Goal: Information Seeking & Learning: Understand process/instructions

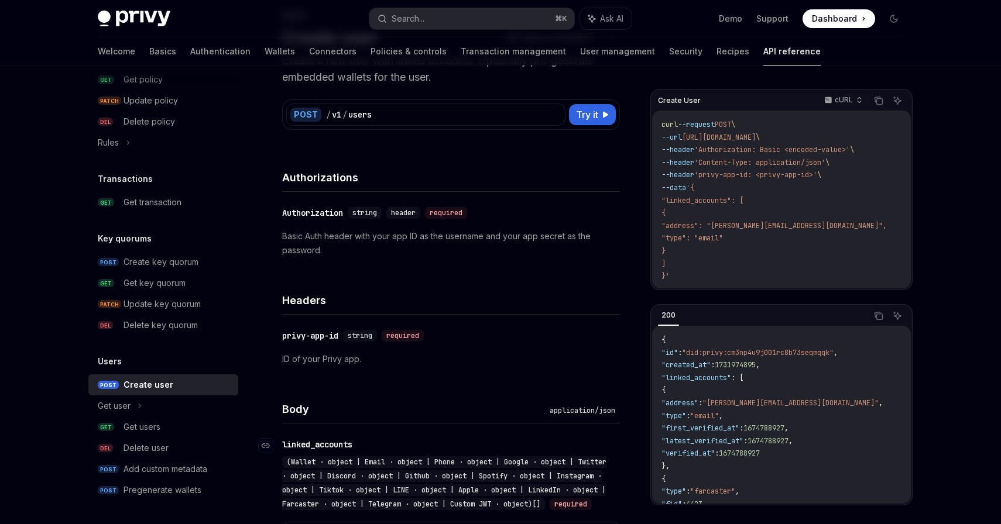
scroll to position [37, 0]
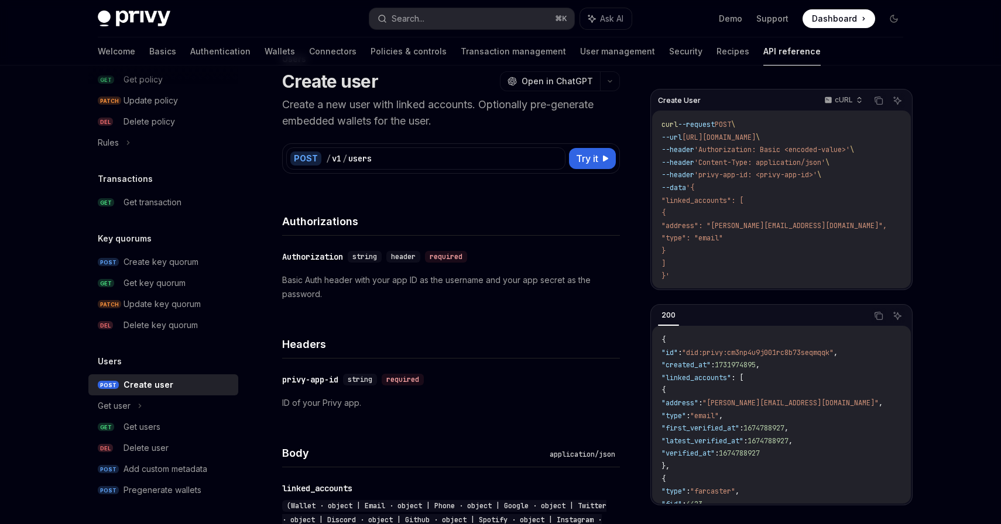
click at [408, 284] on p "Basic Auth header with your app ID as the username and your app secret as the p…" at bounding box center [451, 287] width 338 height 28
click at [430, 281] on p "Basic Auth header with your app ID as the username and your app secret as the p…" at bounding box center [451, 287] width 338 height 28
click at [421, 281] on p "Basic Auth header with your app ID as the username and your app secret as the p…" at bounding box center [451, 287] width 338 height 28
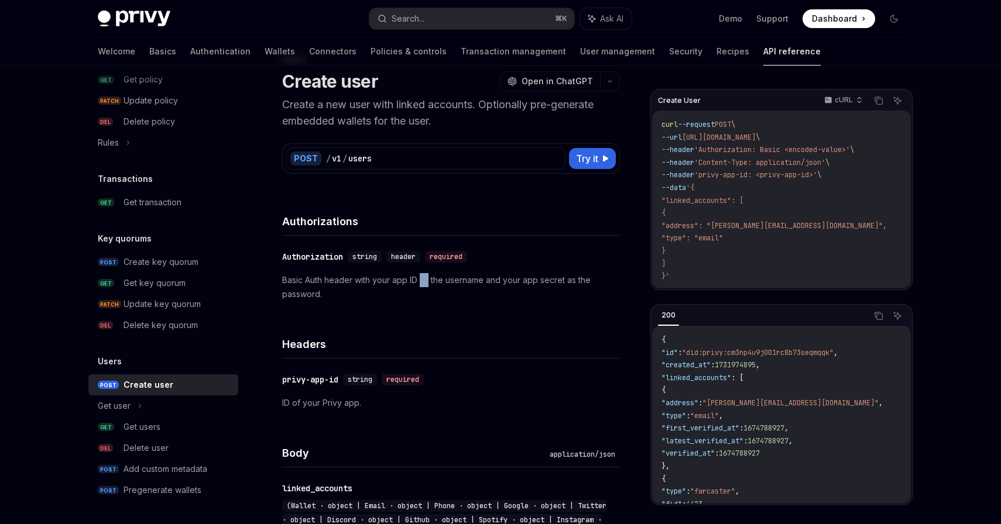
click at [432, 281] on p "Basic Auth header with your app ID as the username and your app secret as the p…" at bounding box center [451, 287] width 338 height 28
click at [461, 281] on p "Basic Auth header with your app ID as the username and your app secret as the p…" at bounding box center [451, 287] width 338 height 28
click at [500, 280] on p "Basic Auth header with your app ID as the username and your app secret as the p…" at bounding box center [451, 287] width 338 height 28
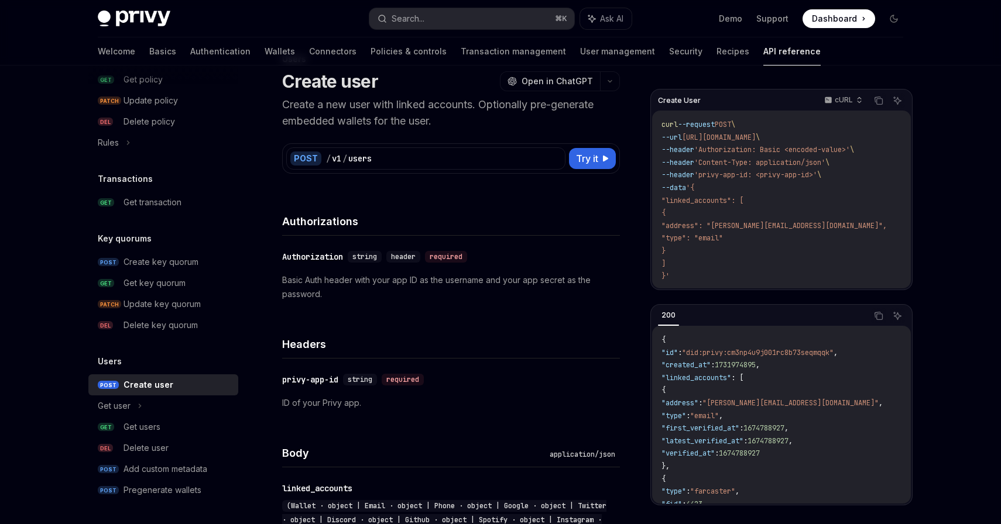
click at [500, 280] on p "Basic Auth header with your app ID as the username and your app secret as the p…" at bounding box center [451, 287] width 338 height 28
click at [518, 281] on p "Basic Auth header with your app ID as the username and your app secret as the p…" at bounding box center [451, 287] width 338 height 28
click at [536, 281] on p "Basic Auth header with your app ID as the username and your app secret as the p…" at bounding box center [451, 287] width 338 height 28
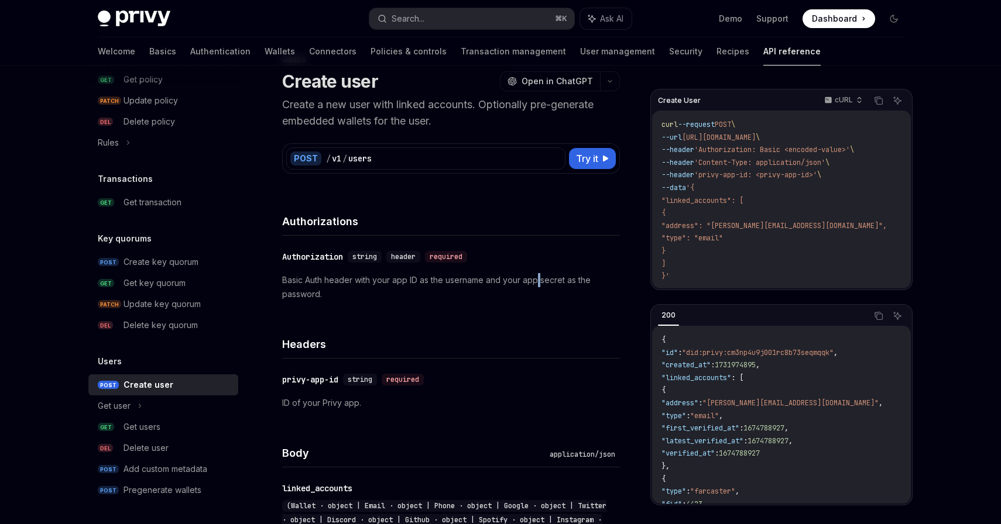
click at [551, 283] on p "Basic Auth header with your app ID as the username and your app secret as the p…" at bounding box center [451, 287] width 338 height 28
click at [572, 283] on p "Basic Auth header with your app ID as the username and your app secret as the p…" at bounding box center [451, 287] width 338 height 28
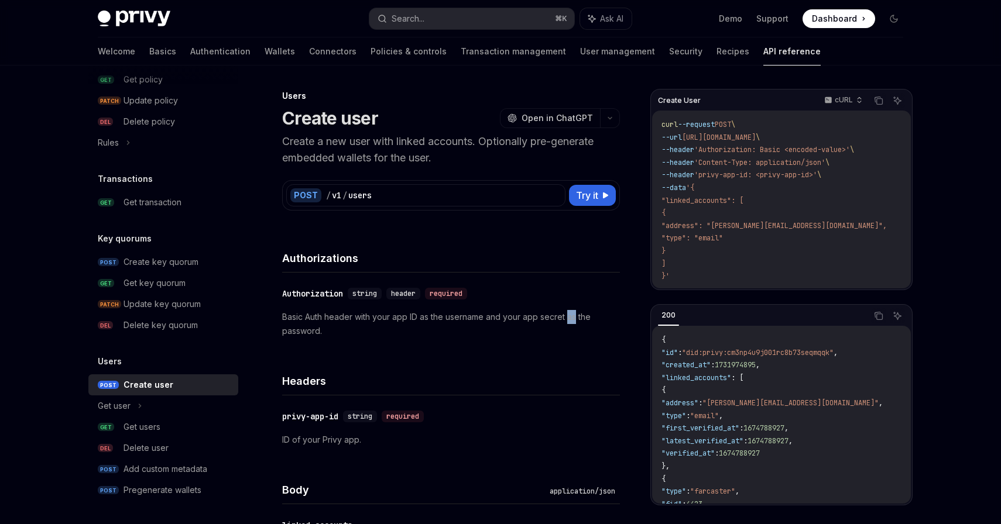
click at [333, 139] on p "Create a new user with linked accounts. Optionally pre-generate embedded wallet…" at bounding box center [451, 149] width 338 height 33
click at [358, 139] on p "Create a new user with linked accounts. Optionally pre-generate embedded wallet…" at bounding box center [451, 149] width 338 height 33
click at [384, 144] on p "Create a new user with linked accounts. Optionally pre-generate embedded wallet…" at bounding box center [451, 149] width 338 height 33
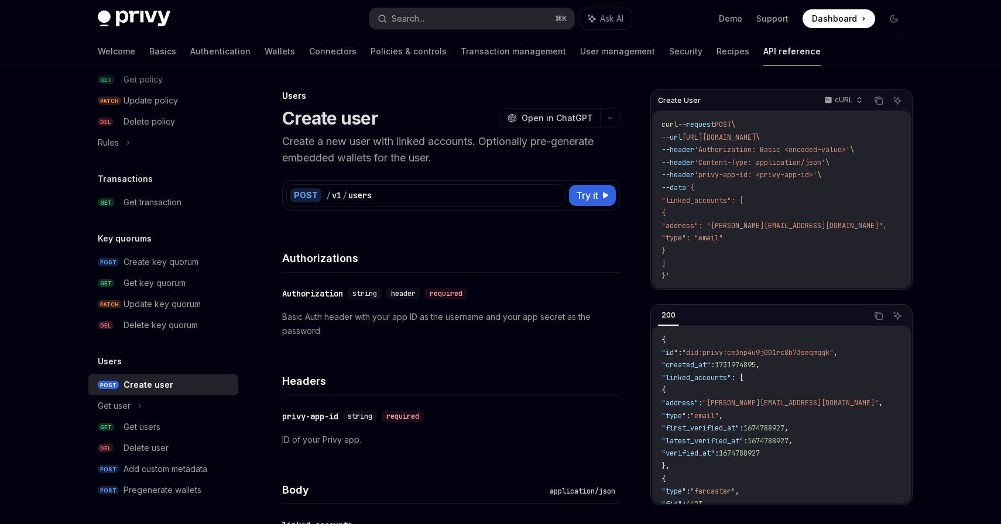
click at [384, 144] on p "Create a new user with linked accounts. Optionally pre-generate embedded wallet…" at bounding box center [451, 149] width 338 height 33
click at [414, 142] on p "Create a new user with linked accounts. Optionally pre-generate embedded wallet…" at bounding box center [451, 149] width 338 height 33
click at [453, 140] on p "Create a new user with linked accounts. Optionally pre-generate embedded wallet…" at bounding box center [451, 149] width 338 height 33
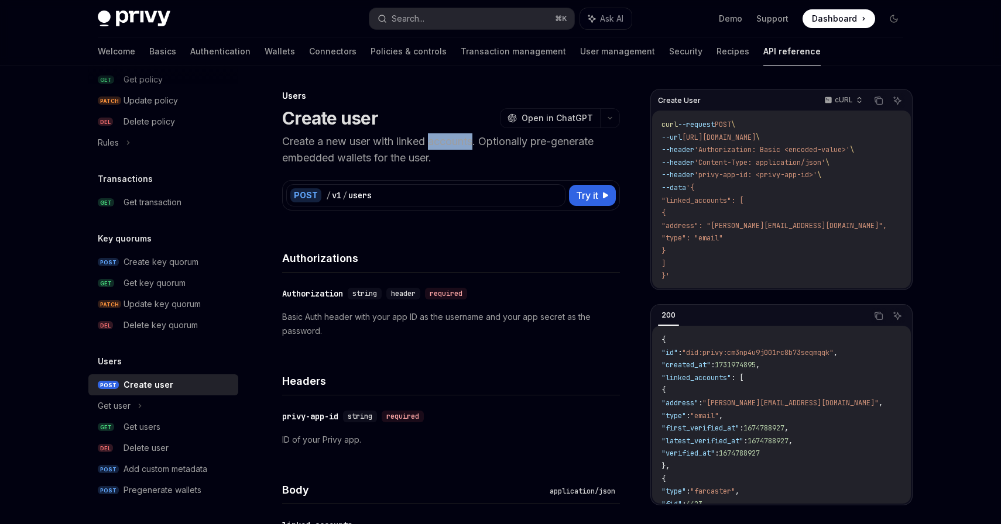
click at [495, 143] on p "Create a new user with linked accounts. Optionally pre-generate embedded wallet…" at bounding box center [451, 149] width 338 height 33
click at [524, 142] on p "Create a new user with linked accounts. Optionally pre-generate embedded wallet…" at bounding box center [451, 149] width 338 height 33
click at [555, 144] on p "Create a new user with linked accounts. Optionally pre-generate embedded wallet…" at bounding box center [451, 149] width 338 height 33
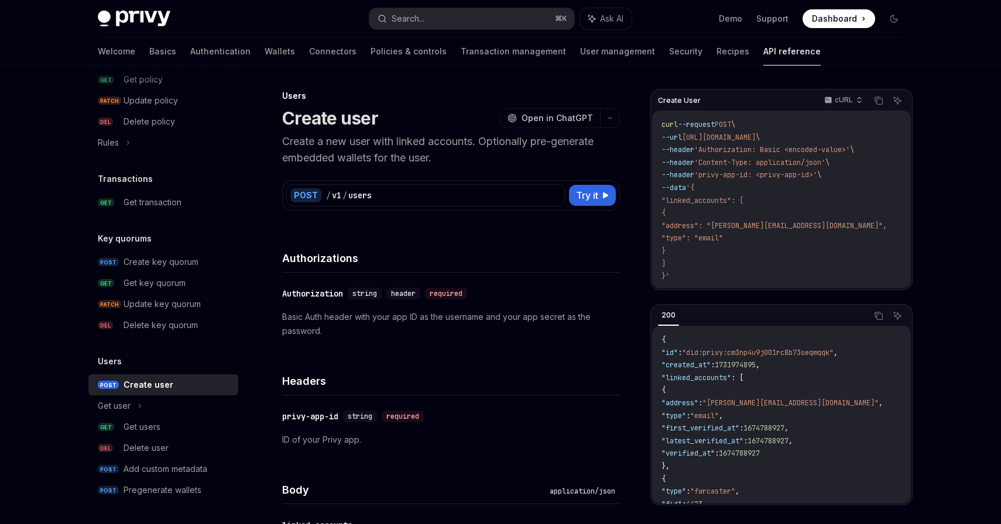
click at [555, 144] on p "Create a new user with linked accounts. Optionally pre-generate embedded wallet…" at bounding box center [451, 149] width 338 height 33
click at [578, 143] on p "Create a new user with linked accounts. Optionally pre-generate embedded wallet…" at bounding box center [451, 149] width 338 height 33
click at [588, 142] on p "Create a new user with linked accounts. Optionally pre-generate embedded wallet…" at bounding box center [451, 149] width 338 height 33
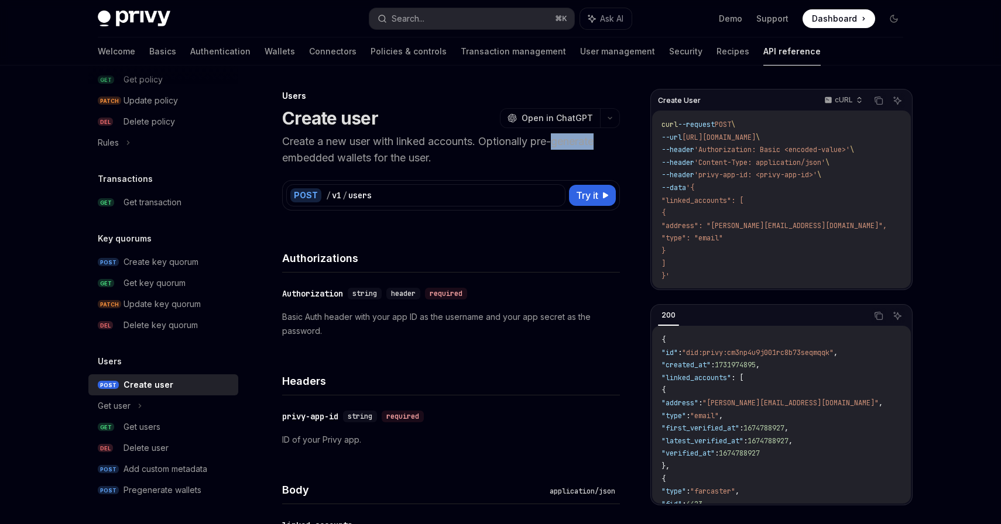
click at [552, 141] on p "Create a new user with linked accounts. Optionally pre-generate embedded wallet…" at bounding box center [451, 149] width 338 height 33
click at [580, 143] on p "Create a new user with linked accounts. Optionally pre-generate embedded wallet…" at bounding box center [451, 149] width 338 height 33
click at [543, 142] on p "Create a new user with linked accounts. Optionally pre-generate embedded wallet…" at bounding box center [451, 149] width 338 height 33
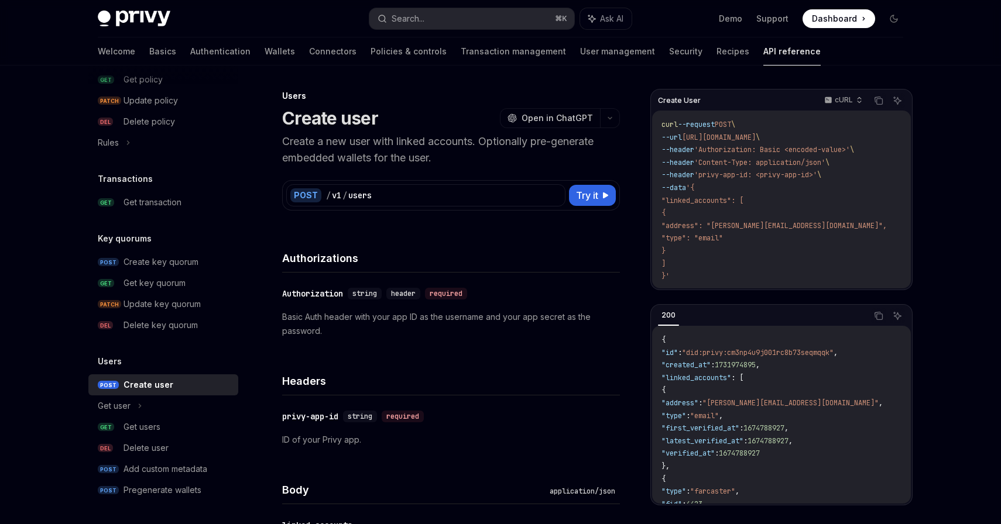
click at [543, 142] on p "Create a new user with linked accounts. Optionally pre-generate embedded wallet…" at bounding box center [451, 149] width 338 height 33
click at [574, 142] on p "Create a new user with linked accounts. Optionally pre-generate embedded wallet…" at bounding box center [451, 149] width 338 height 33
click at [762, 225] on span ""address": "[PERSON_NAME][EMAIL_ADDRESS][DOMAIN_NAME]"," at bounding box center [773, 225] width 225 height 9
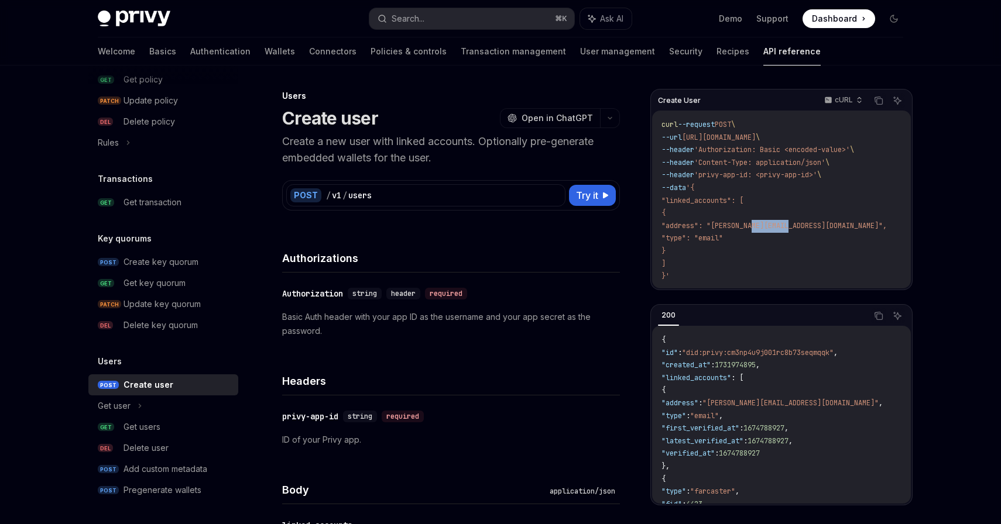
click at [785, 228] on span ""address": "[PERSON_NAME][EMAIL_ADDRESS][DOMAIN_NAME]"," at bounding box center [773, 225] width 225 height 9
click at [803, 227] on span ""address": "[PERSON_NAME][EMAIL_ADDRESS][DOMAIN_NAME]"," at bounding box center [773, 225] width 225 height 9
click at [812, 226] on span ""address": "[PERSON_NAME][EMAIL_ADDRESS][DOMAIN_NAME]"," at bounding box center [773, 225] width 225 height 9
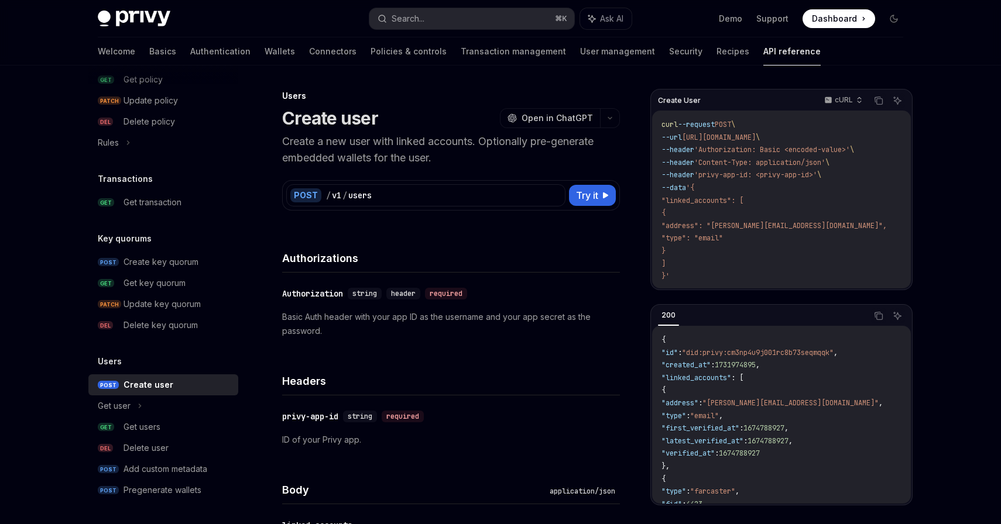
click at [812, 226] on span ""address": "[PERSON_NAME][EMAIL_ADDRESS][DOMAIN_NAME]"," at bounding box center [773, 225] width 225 height 9
click at [779, 226] on span ""address": "[PERSON_NAME][EMAIL_ADDRESS][DOMAIN_NAME]"," at bounding box center [773, 225] width 225 height 9
click at [799, 226] on span ""address": "[PERSON_NAME][EMAIL_ADDRESS][DOMAIN_NAME]"," at bounding box center [773, 225] width 225 height 9
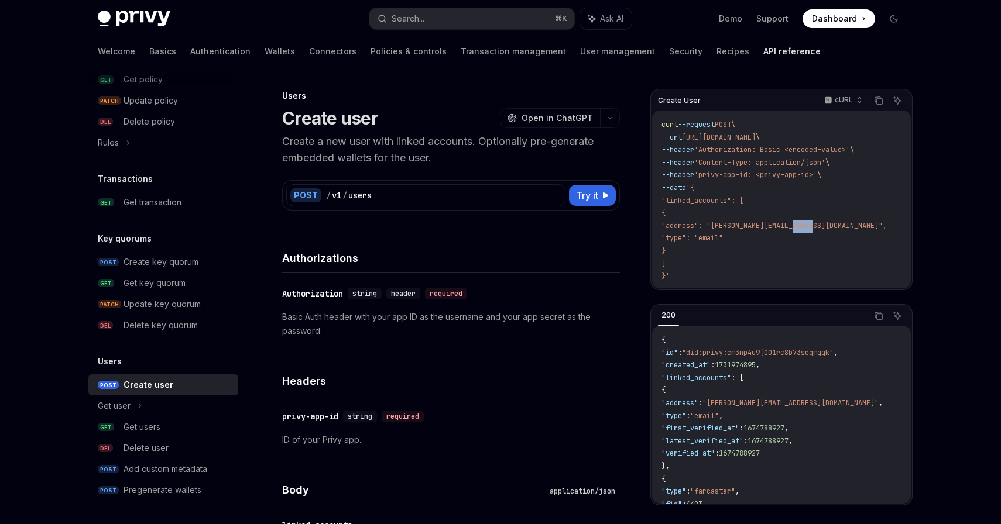
click at [813, 226] on span ""address": "[PERSON_NAME][EMAIL_ADDRESS][DOMAIN_NAME]"," at bounding box center [773, 225] width 225 height 9
click at [778, 224] on span ""address": "[PERSON_NAME][EMAIL_ADDRESS][DOMAIN_NAME]"," at bounding box center [773, 225] width 225 height 9
click at [810, 224] on span ""address": "[PERSON_NAME][EMAIL_ADDRESS][DOMAIN_NAME]"," at bounding box center [773, 225] width 225 height 9
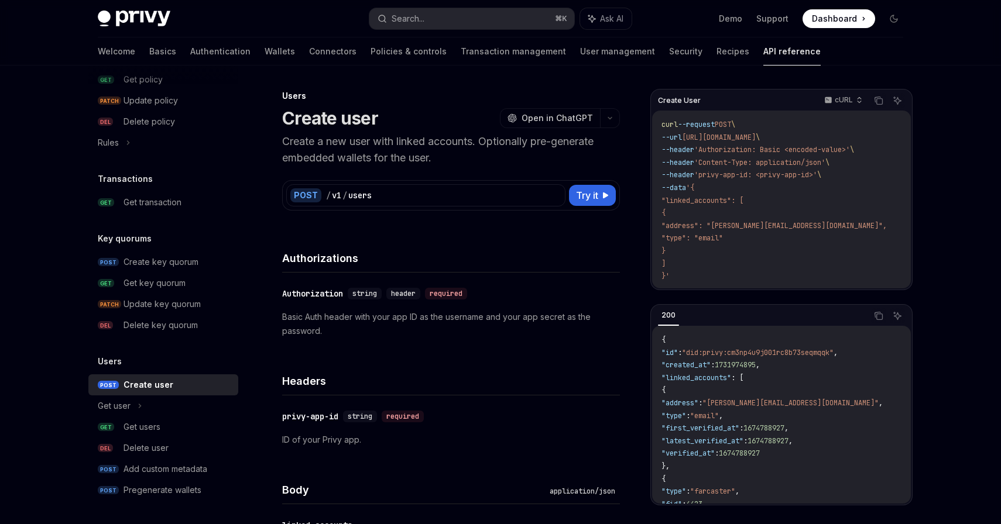
click at [810, 224] on span ""address": "[PERSON_NAME][EMAIL_ADDRESS][DOMAIN_NAME]"," at bounding box center [773, 225] width 225 height 9
click at [788, 224] on span ""address": "[PERSON_NAME][EMAIL_ADDRESS][DOMAIN_NAME]"," at bounding box center [773, 225] width 225 height 9
click at [813, 224] on span ""address": "[PERSON_NAME][EMAIL_ADDRESS][DOMAIN_NAME]"," at bounding box center [773, 225] width 225 height 9
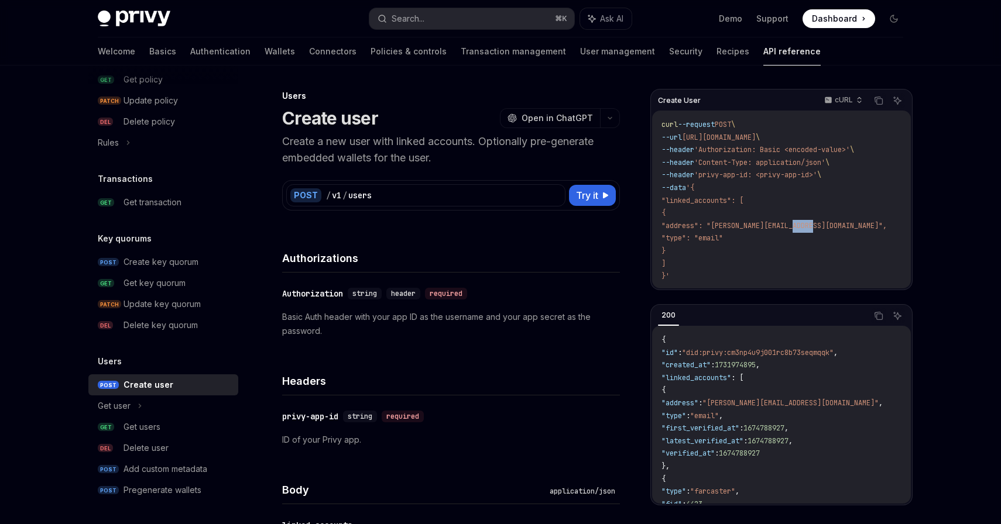
click at [785, 224] on span ""address": "[PERSON_NAME][EMAIL_ADDRESS][DOMAIN_NAME]"," at bounding box center [773, 225] width 225 height 9
click at [810, 224] on span ""address": "[PERSON_NAME][EMAIL_ADDRESS][DOMAIN_NAME]"," at bounding box center [773, 225] width 225 height 9
click at [788, 225] on span ""address": "[PERSON_NAME][EMAIL_ADDRESS][DOMAIN_NAME]"," at bounding box center [773, 225] width 225 height 9
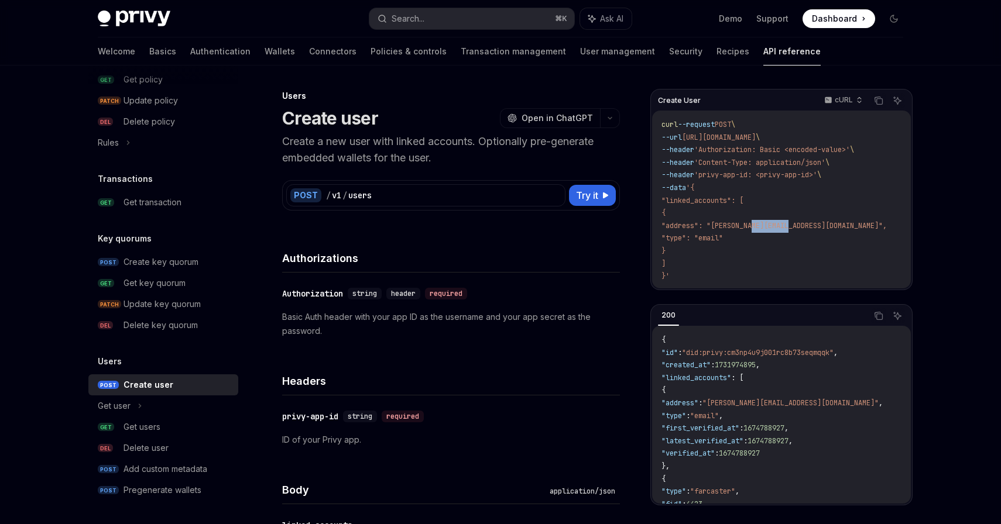
click at [788, 225] on span ""address": "[PERSON_NAME][EMAIL_ADDRESS][DOMAIN_NAME]"," at bounding box center [773, 225] width 225 height 9
click at [806, 225] on span ""address": "[PERSON_NAME][EMAIL_ADDRESS][DOMAIN_NAME]"," at bounding box center [773, 225] width 225 height 9
click at [820, 225] on span ""address": "[PERSON_NAME][EMAIL_ADDRESS][DOMAIN_NAME]"," at bounding box center [773, 225] width 225 height 9
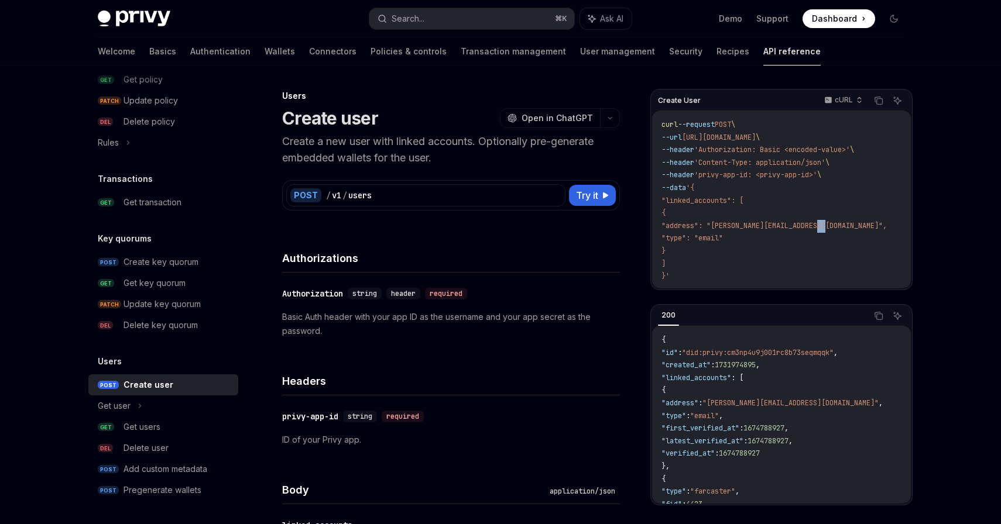
click at [799, 225] on span ""address": "[PERSON_NAME][EMAIL_ADDRESS][DOMAIN_NAME]"," at bounding box center [773, 225] width 225 height 9
click at [757, 221] on code "curl --request POST \ --url [URL][DOMAIN_NAME] \ --header 'Authorization: Basic…" at bounding box center [787, 201] width 253 height 164
click at [765, 224] on span ""address": "[PERSON_NAME][EMAIL_ADDRESS][DOMAIN_NAME]"," at bounding box center [773, 225] width 225 height 9
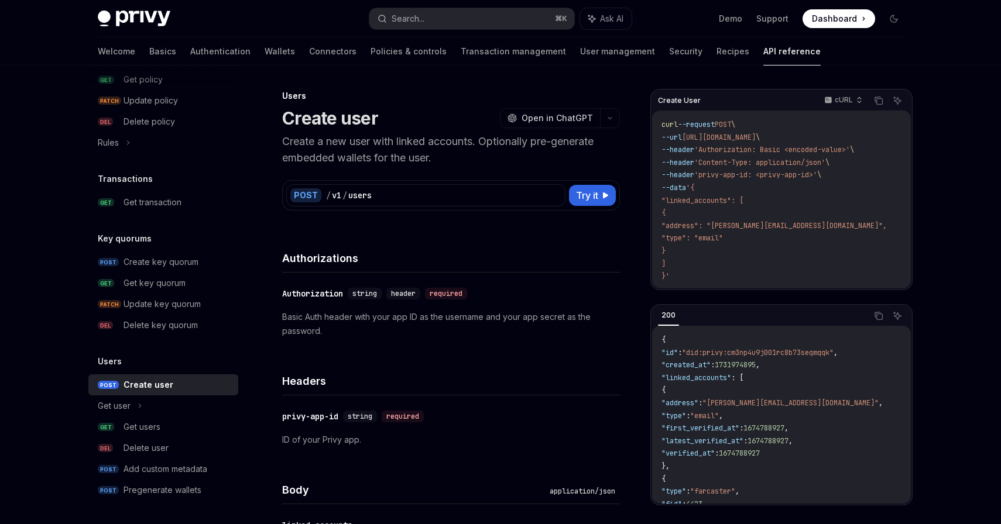
click at [736, 224] on span ""address": "[PERSON_NAME][EMAIL_ADDRESS][DOMAIN_NAME]"," at bounding box center [773, 225] width 225 height 9
click at [780, 229] on span ""address": "[PERSON_NAME][EMAIL_ADDRESS][DOMAIN_NAME]"," at bounding box center [773, 225] width 225 height 9
click at [815, 225] on span ""address": "[PERSON_NAME][EMAIL_ADDRESS][DOMAIN_NAME]"," at bounding box center [773, 225] width 225 height 9
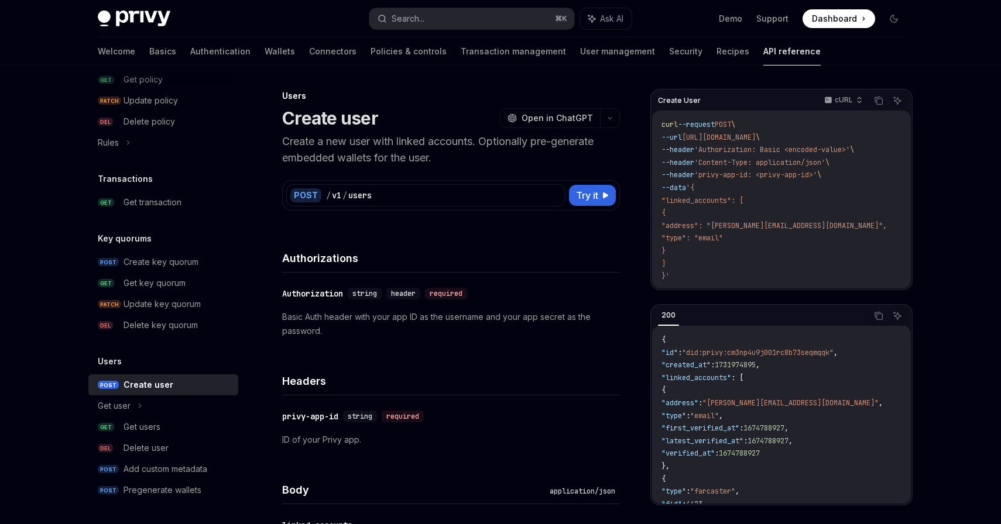
click at [805, 227] on span ""address": "[PERSON_NAME][EMAIL_ADDRESS][DOMAIN_NAME]"," at bounding box center [773, 225] width 225 height 9
click at [825, 225] on span ""address": "[PERSON_NAME][EMAIL_ADDRESS][DOMAIN_NAME]"," at bounding box center [773, 225] width 225 height 9
click at [800, 229] on span ""address": "[PERSON_NAME][EMAIL_ADDRESS][DOMAIN_NAME]"," at bounding box center [773, 225] width 225 height 9
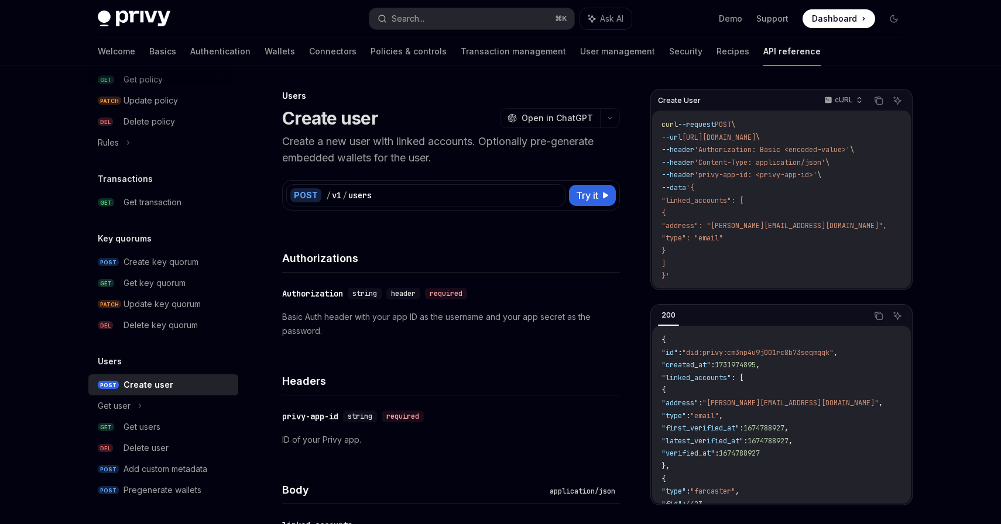
click at [800, 229] on span ""address": "[PERSON_NAME][EMAIL_ADDRESS][DOMAIN_NAME]"," at bounding box center [773, 225] width 225 height 9
click at [768, 227] on span ""address": "[PERSON_NAME][EMAIL_ADDRESS][DOMAIN_NAME]"," at bounding box center [773, 225] width 225 height 9
click at [742, 225] on span ""address": "[PERSON_NAME][EMAIL_ADDRESS][DOMAIN_NAME]"," at bounding box center [773, 225] width 225 height 9
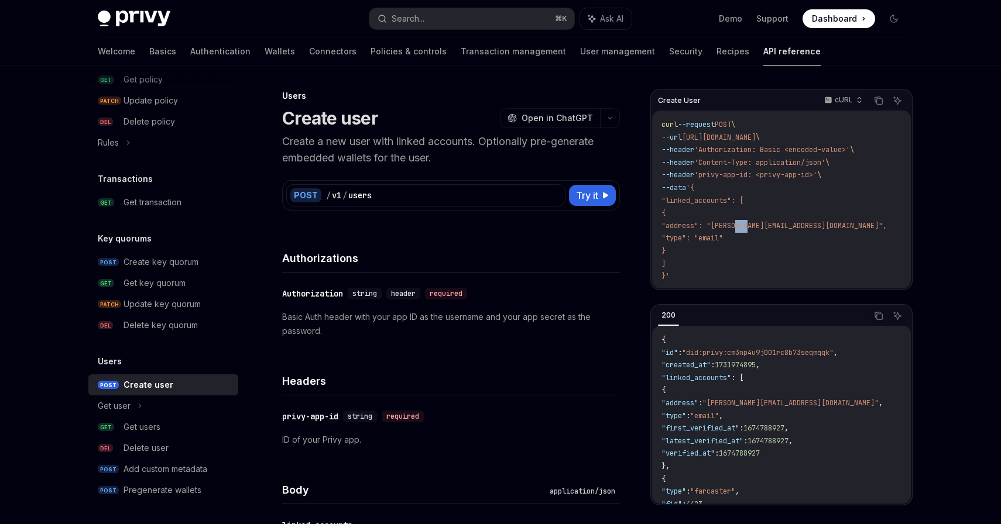
click at [775, 225] on span ""address": "[PERSON_NAME][EMAIL_ADDRESS][DOMAIN_NAME]"," at bounding box center [773, 225] width 225 height 9
